Goal: Transaction & Acquisition: Purchase product/service

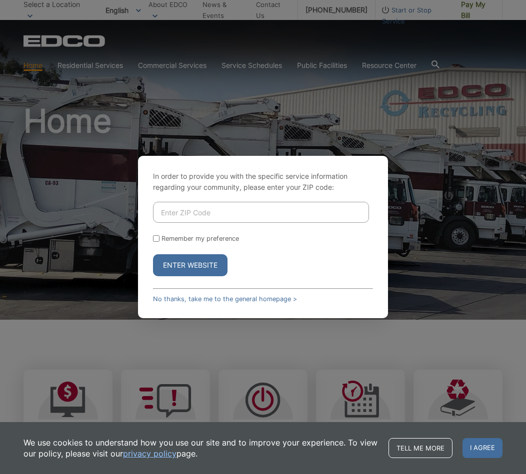
click at [221, 220] on input "Enter ZIP Code" at bounding box center [261, 212] width 216 height 21
click at [161, 237] on div "Remember my preference" at bounding box center [263, 238] width 220 height 7
click at [179, 262] on button "Enter Website" at bounding box center [190, 265] width 74 height 22
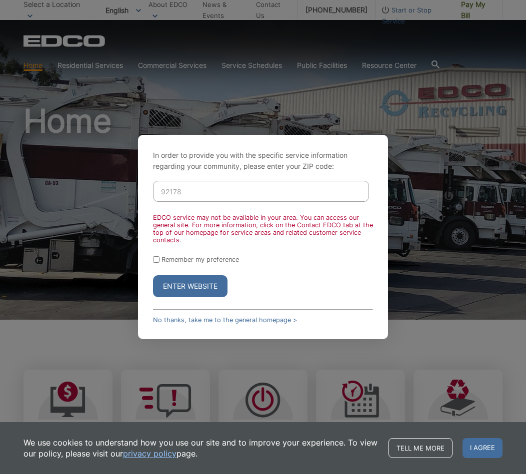
click at [222, 192] on input "92178" at bounding box center [261, 191] width 216 height 21
type input "92118"
click at [184, 283] on button "Enter Website" at bounding box center [190, 286] width 74 height 22
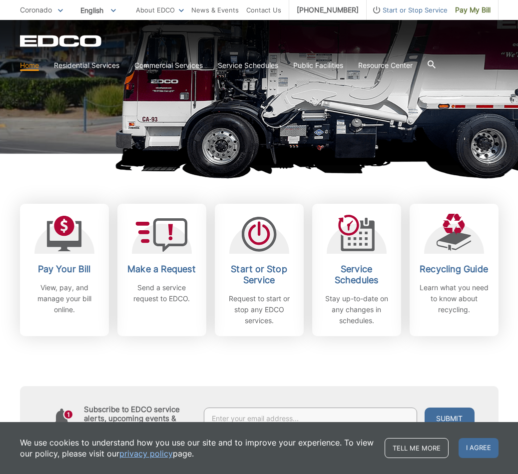
scroll to position [166, 0]
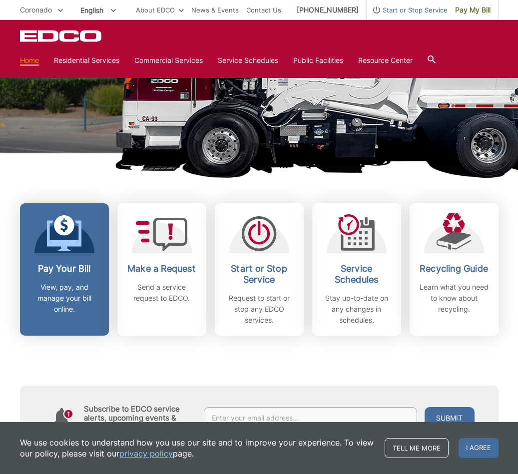
click at [65, 277] on div "Pay Your Bill View, pay, and manage your bill online." at bounding box center [64, 288] width 74 height 51
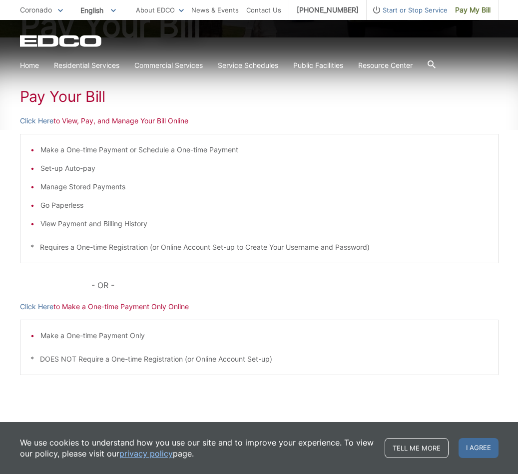
scroll to position [138, 0]
click at [35, 119] on link "Click Here" at bounding box center [36, 119] width 33 height 11
